Goal: Information Seeking & Learning: Learn about a topic

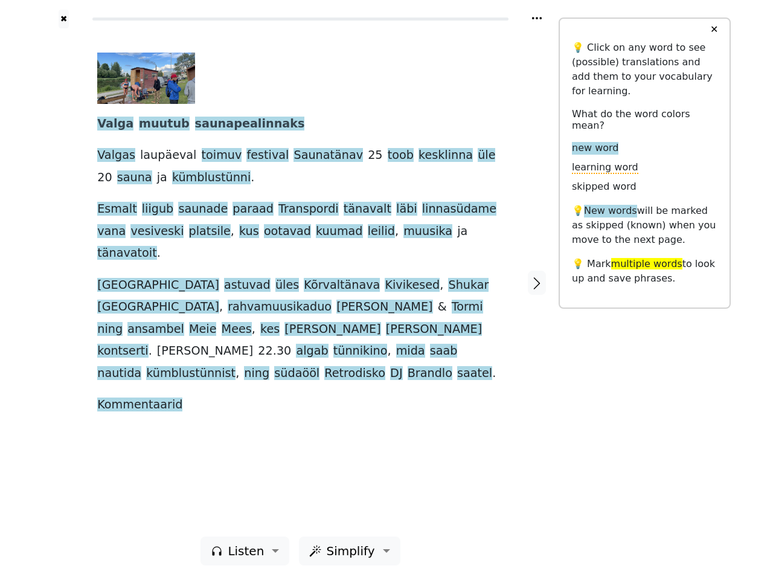
click at [386, 322] on span "[PERSON_NAME]" at bounding box center [434, 329] width 96 height 15
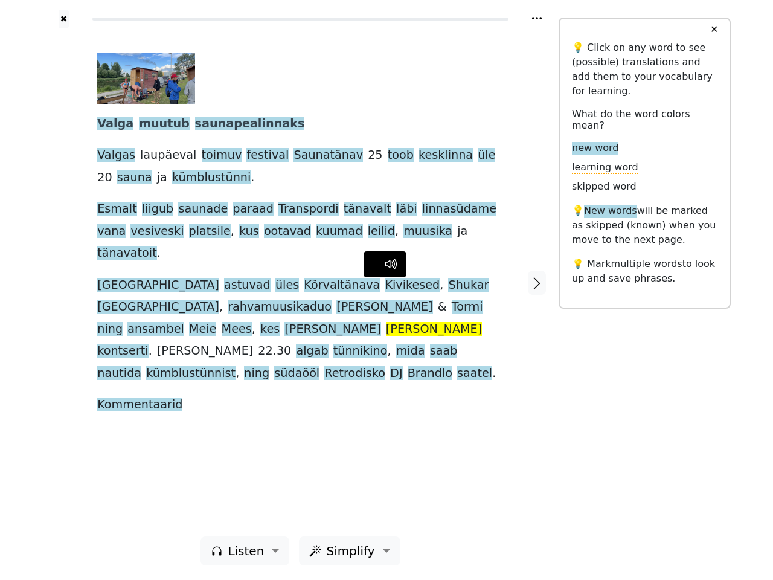
click at [537, 18] on icon at bounding box center [537, 18] width 10 height 2
click at [63, 282] on div at bounding box center [63, 282] width 43 height 508
click at [252, 322] on span "Mees" at bounding box center [237, 329] width 30 height 15
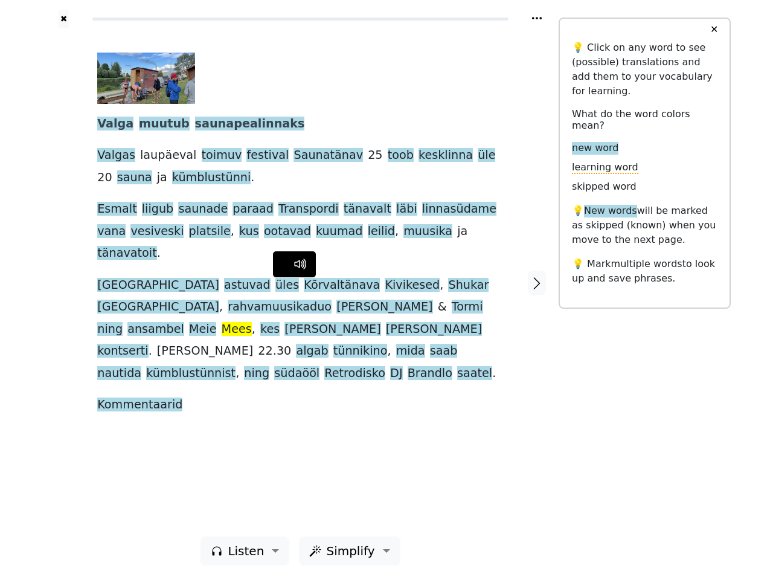
click at [112, 124] on span "Valga" at bounding box center [115, 124] width 36 height 15
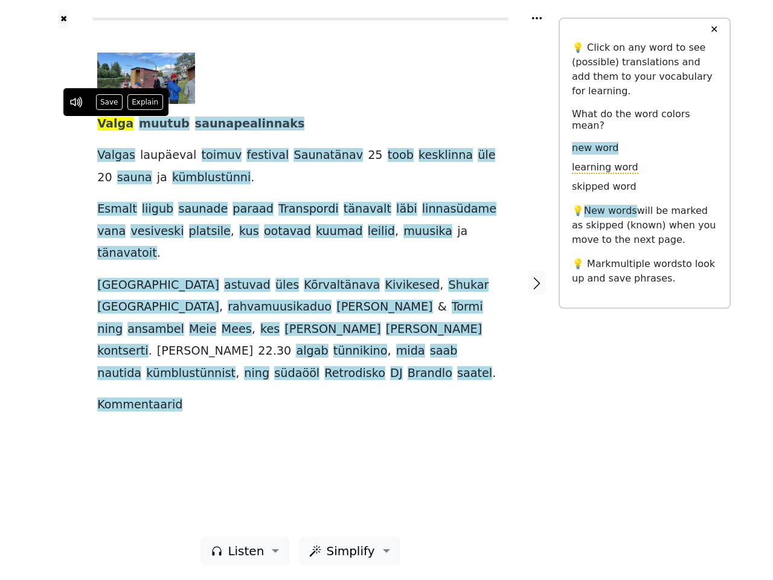
click at [153, 124] on span "muutub" at bounding box center [164, 124] width 51 height 15
click at [224, 124] on span "saunapealinnaks" at bounding box center [250, 124] width 110 height 15
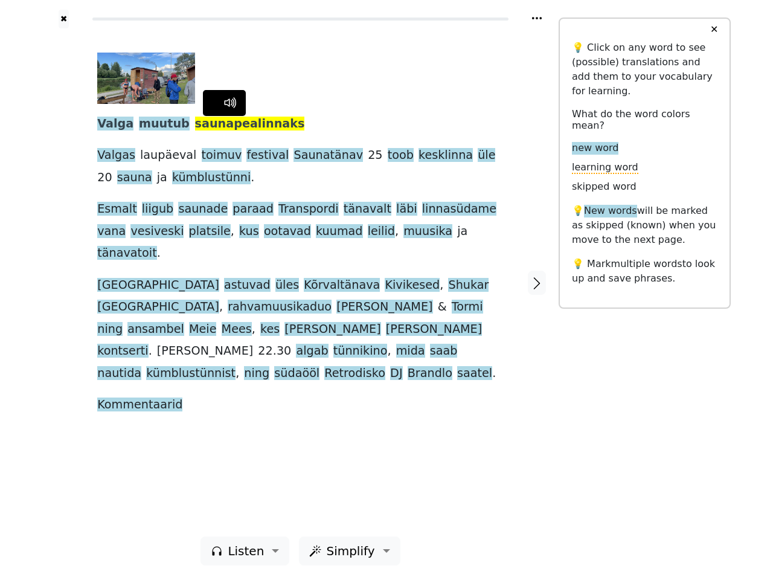
click at [113, 156] on span "Valgas" at bounding box center [116, 155] width 38 height 15
click at [159, 156] on span "laupäeval" at bounding box center [168, 155] width 56 height 15
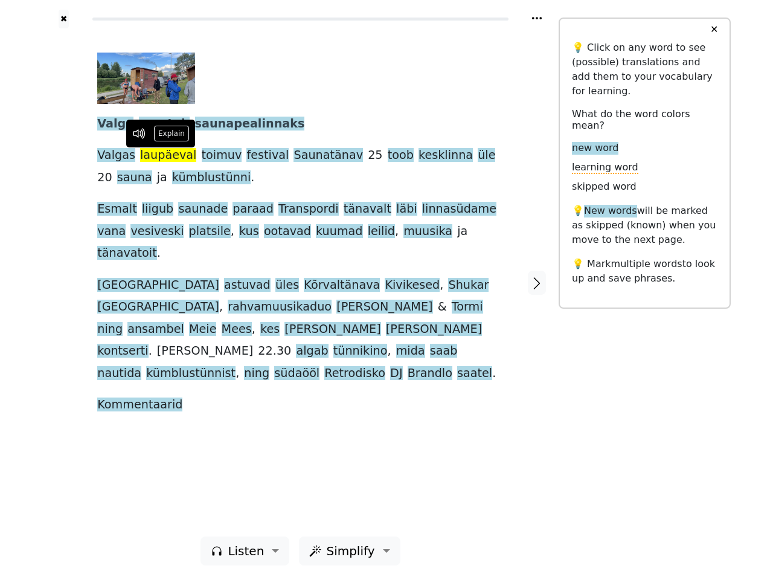
click at [205, 156] on span "toimuv" at bounding box center [222, 155] width 40 height 15
